Goal: Information Seeking & Learning: Learn about a topic

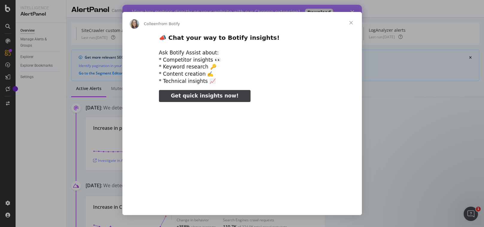
type input "105007"
click at [353, 22] on span "Close" at bounding box center [351, 23] width 22 height 22
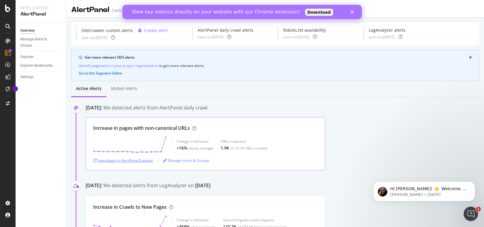
click at [145, 161] on div "Investigate in AlertPanel Explorer" at bounding box center [123, 160] width 60 height 5
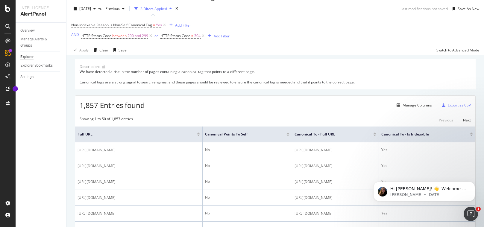
scroll to position [15, 0]
click at [472, 215] on icon "Open Intercom Messenger" at bounding box center [470, 213] width 10 height 10
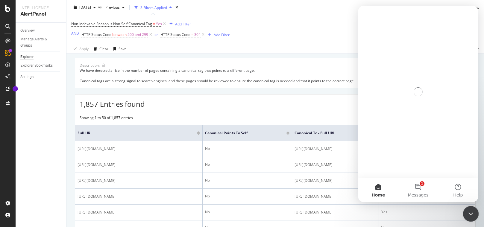
scroll to position [0, 0]
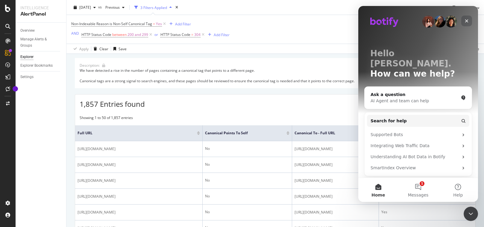
click at [466, 20] on icon "Close" at bounding box center [466, 20] width 3 height 3
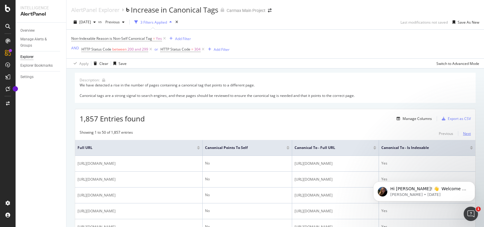
click at [463, 134] on div "Next" at bounding box center [467, 133] width 8 height 5
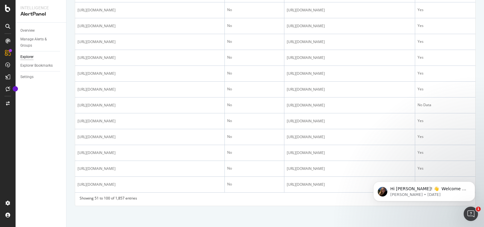
scroll to position [778, 0]
